Goal: Navigation & Orientation: Find specific page/section

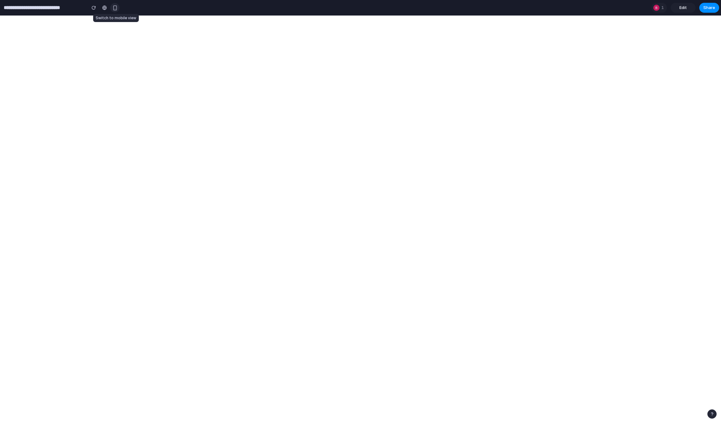
click at [116, 6] on div "button" at bounding box center [114, 7] width 5 height 5
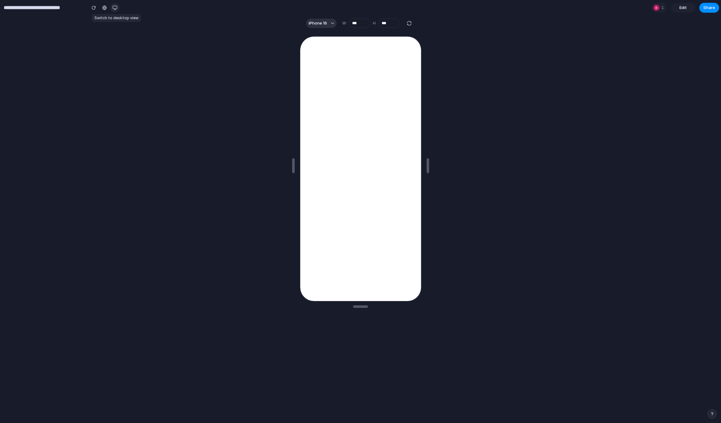
click at [116, 6] on div "button" at bounding box center [114, 7] width 5 height 5
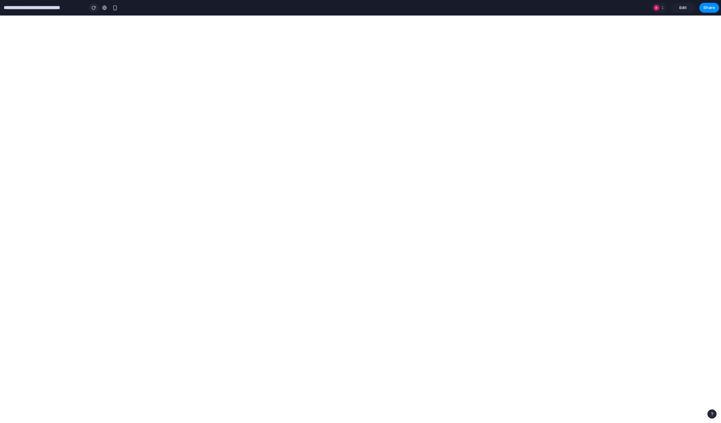
click at [91, 5] on button "button" at bounding box center [93, 7] width 9 height 9
click at [104, 6] on div at bounding box center [104, 7] width 5 height 5
click at [684, 10] on span "Edit" at bounding box center [683, 8] width 7 height 6
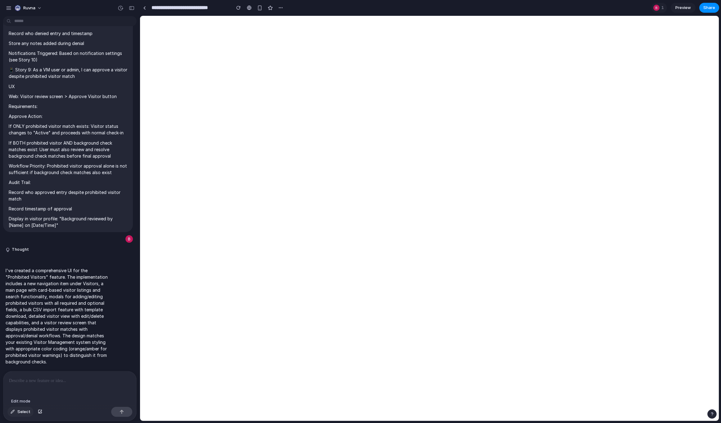
click at [21, 411] on span "Select" at bounding box center [23, 412] width 13 height 6
click at [24, 413] on span "Select" at bounding box center [23, 412] width 13 height 6
click at [18, 417] on div "Select" at bounding box center [69, 413] width 133 height 16
click at [9, 8] on div "button" at bounding box center [9, 8] width 6 height 6
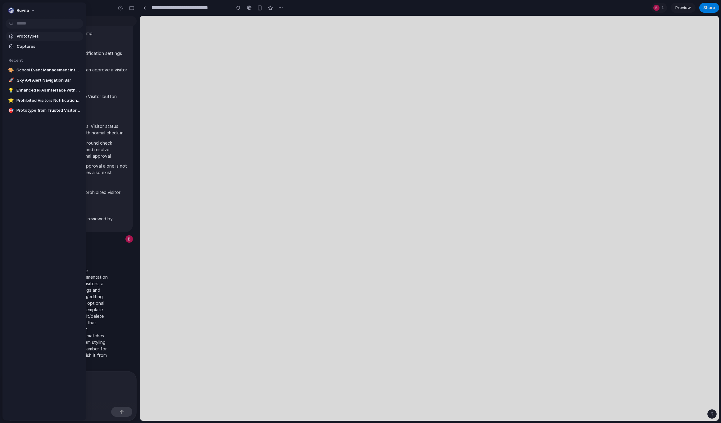
click at [28, 34] on span "Prototypes" at bounding box center [49, 36] width 64 height 6
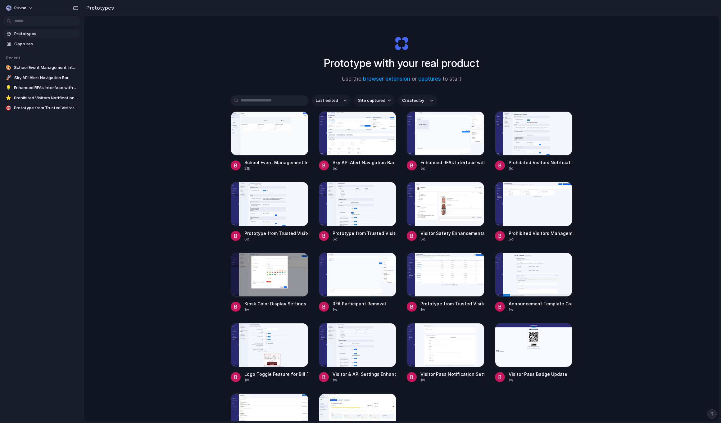
drag, startPoint x: 417, startPoint y: 65, endPoint x: 450, endPoint y: 93, distance: 43.0
click at [421, 69] on h1 "Prototype with your real product" at bounding box center [401, 63] width 155 height 16
click at [715, 414] on button "button" at bounding box center [712, 414] width 9 height 9
click at [713, 416] on div "button" at bounding box center [712, 414] width 5 height 7
click at [713, 416] on div "button" at bounding box center [712, 414] width 4 height 4
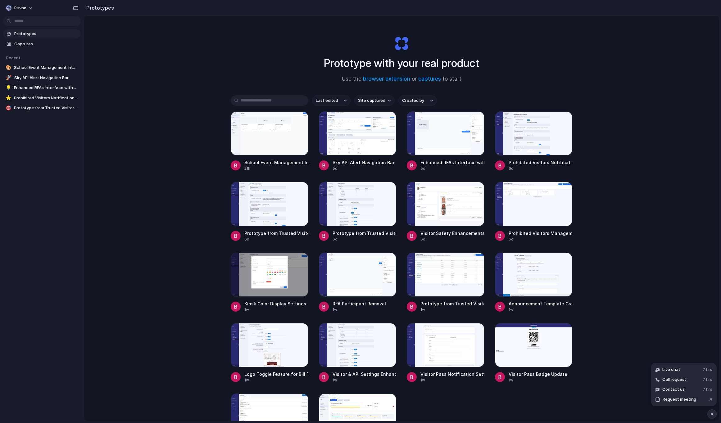
click at [713, 416] on div "button" at bounding box center [712, 414] width 5 height 7
click at [713, 416] on div "button" at bounding box center [712, 414] width 4 height 4
click at [713, 416] on div "button" at bounding box center [712, 414] width 5 height 7
click at [27, 8] on button "Ruvna" at bounding box center [19, 8] width 33 height 10
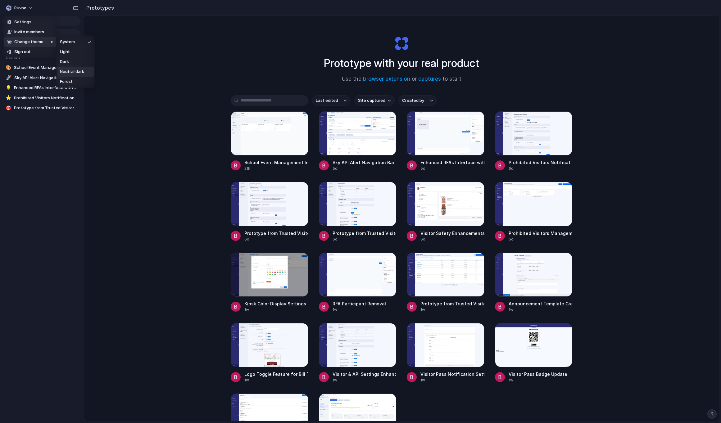
click at [73, 72] on span "Neutral dark" at bounding box center [72, 72] width 24 height 6
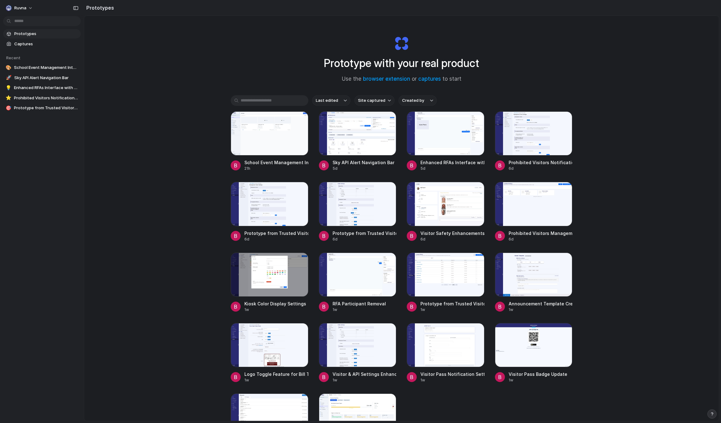
click at [19, 3] on div "Ruvna" at bounding box center [21, 8] width 30 height 10
click at [22, 6] on span "Ruvna" at bounding box center [20, 8] width 12 height 6
click at [78, 60] on li "Dark" at bounding box center [77, 62] width 41 height 10
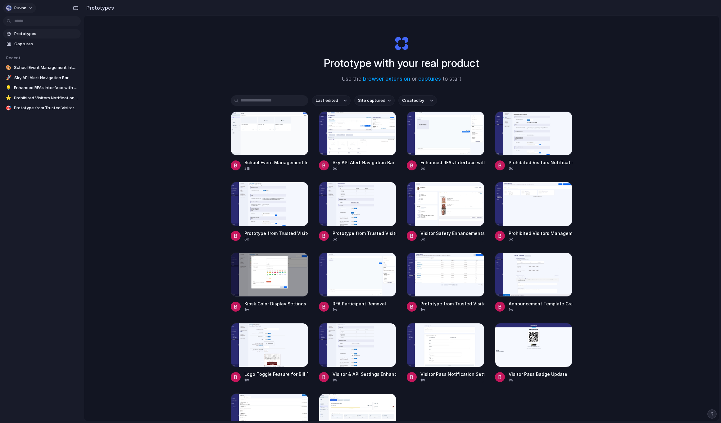
click at [25, 9] on span "Ruvna" at bounding box center [20, 8] width 12 height 6
click at [70, 48] on li "Light" at bounding box center [75, 52] width 37 height 10
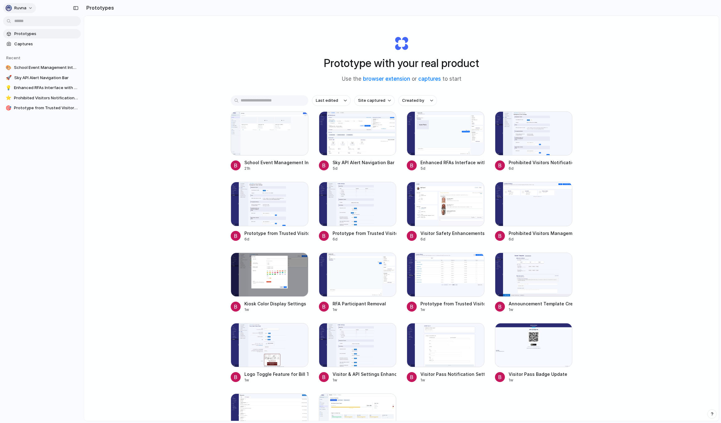
click at [26, 9] on span "Ruvna" at bounding box center [20, 8] width 12 height 6
click at [72, 59] on li "Dark" at bounding box center [75, 62] width 37 height 10
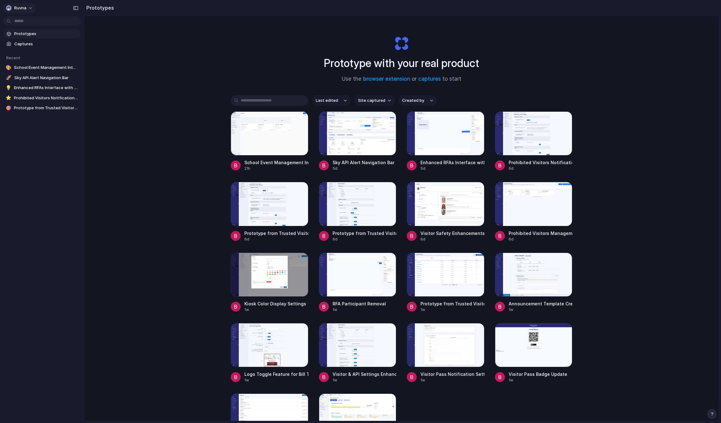
click at [29, 5] on button "Ruvna" at bounding box center [19, 8] width 33 height 10
click at [19, 20] on span "Settings" at bounding box center [22, 22] width 17 height 6
click at [25, 17] on body "Ruvna Prototypes Captures Recent 🎨 School Event Management Interface 🚀 Sky API …" at bounding box center [360, 211] width 721 height 423
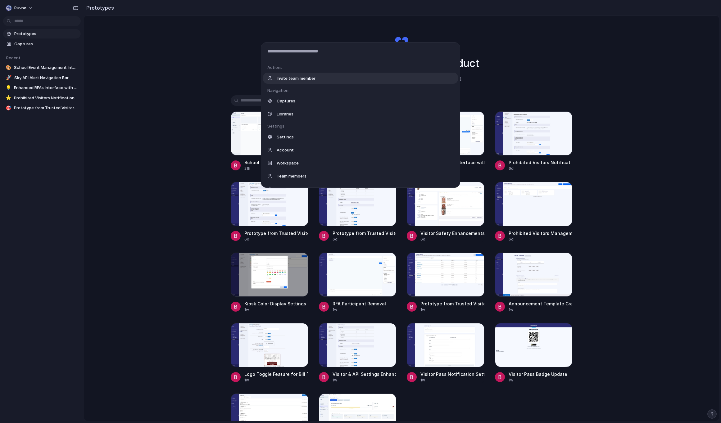
click at [174, 47] on div "Actions Invite team member Navigation Captures Libraries Settings Settings Acco…" at bounding box center [360, 211] width 721 height 423
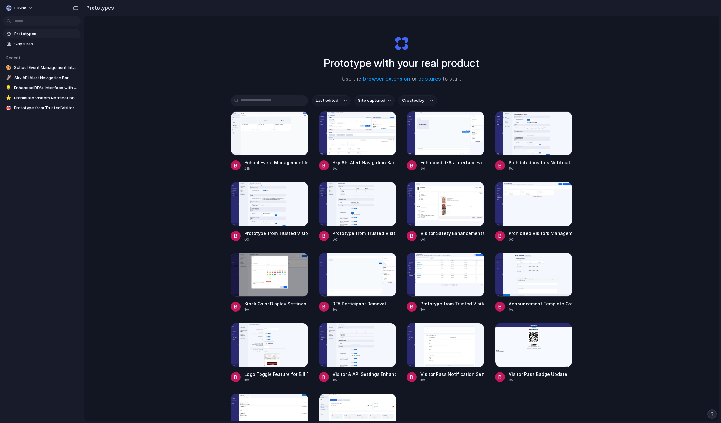
click at [258, 94] on div "Prototype with your real product Use the browser extension or captures to start…" at bounding box center [401, 235] width 635 height 438
click at [260, 97] on input "text" at bounding box center [270, 100] width 78 height 11
click at [270, 75] on div "Prototype with your real product Use the browser extension or captures to start…" at bounding box center [401, 235] width 635 height 438
click at [323, 104] on button "Last edited" at bounding box center [331, 100] width 39 height 11
click at [386, 103] on div "Last edited Last created Alphabetical" at bounding box center [360, 211] width 721 height 423
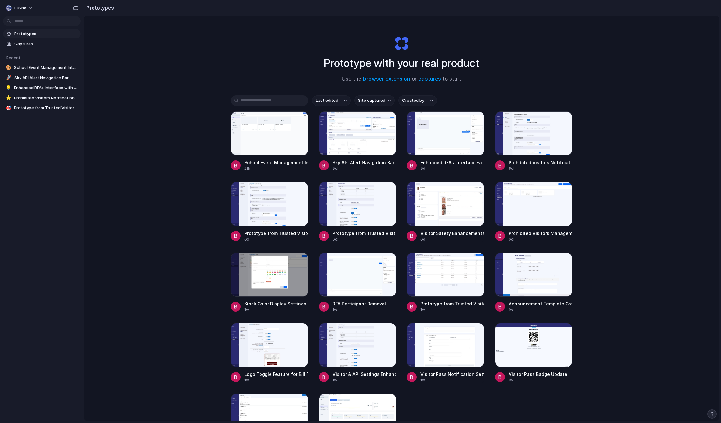
click at [382, 102] on span "Site captured" at bounding box center [371, 101] width 27 height 6
click at [428, 100] on div "All sites ruvnadev.com ruvna.com" at bounding box center [360, 211] width 721 height 423
click at [430, 100] on div "button" at bounding box center [431, 100] width 3 height 2
click at [476, 100] on div "All users Bill Farrell" at bounding box center [360, 211] width 721 height 423
click at [388, 80] on link "browser extension" at bounding box center [386, 79] width 47 height 6
